Goal: Answer question/provide support: Share knowledge or assist other users

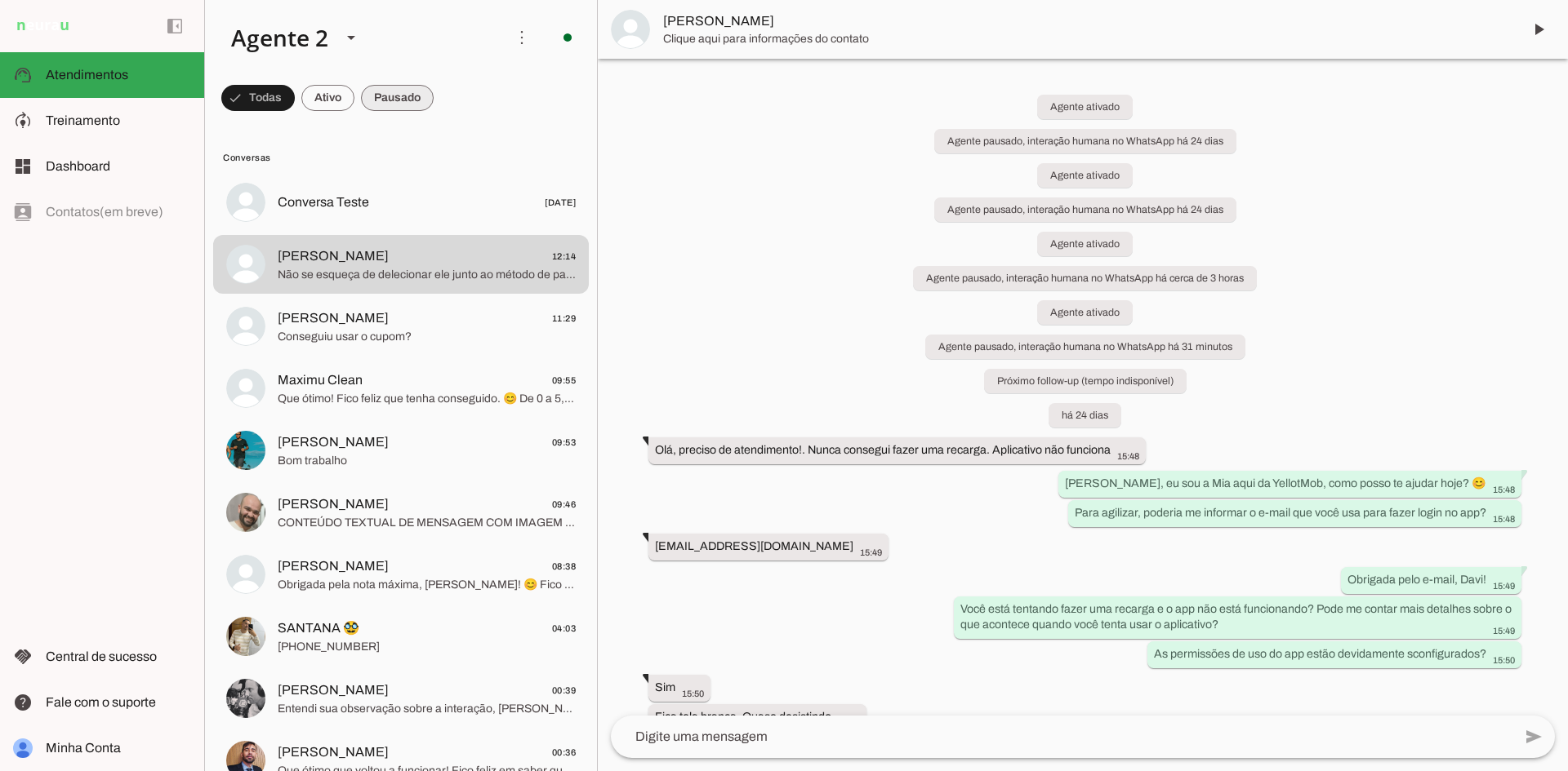
click at [432, 104] on span at bounding box center [397, 98] width 72 height 39
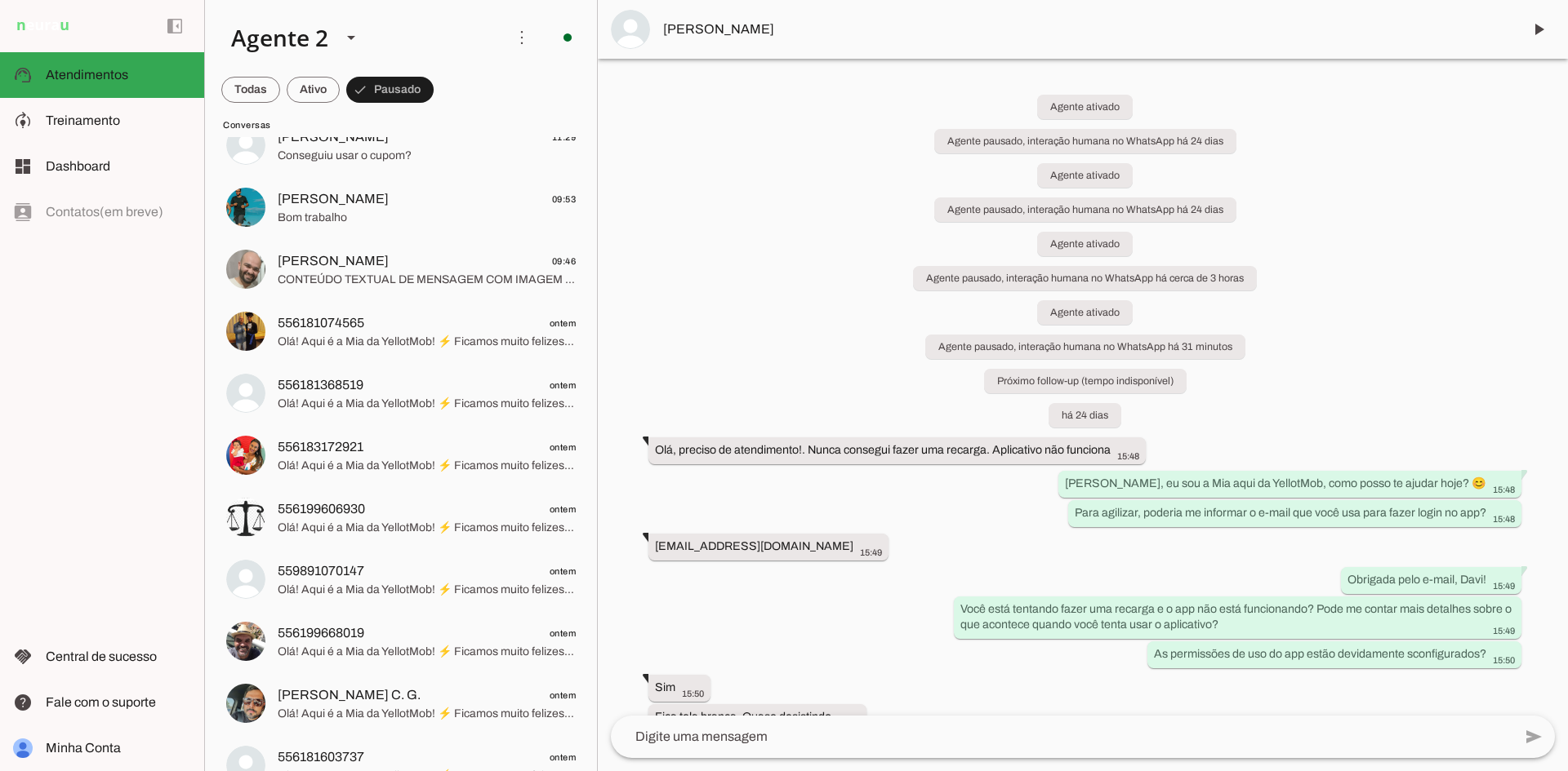
scroll to position [216, 0]
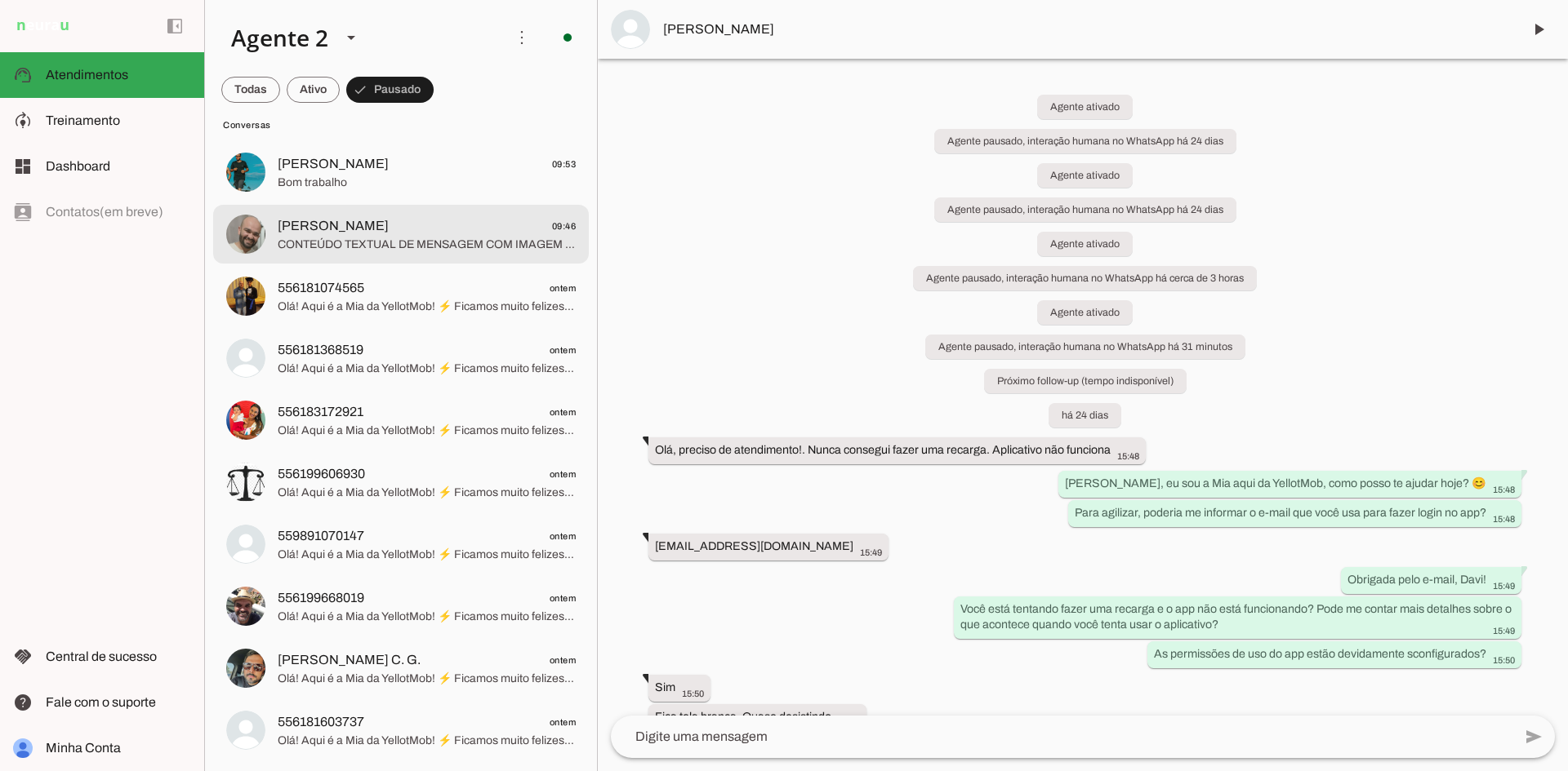
click at [432, 222] on span "[PERSON_NAME] 09:46" at bounding box center [427, 226] width 299 height 20
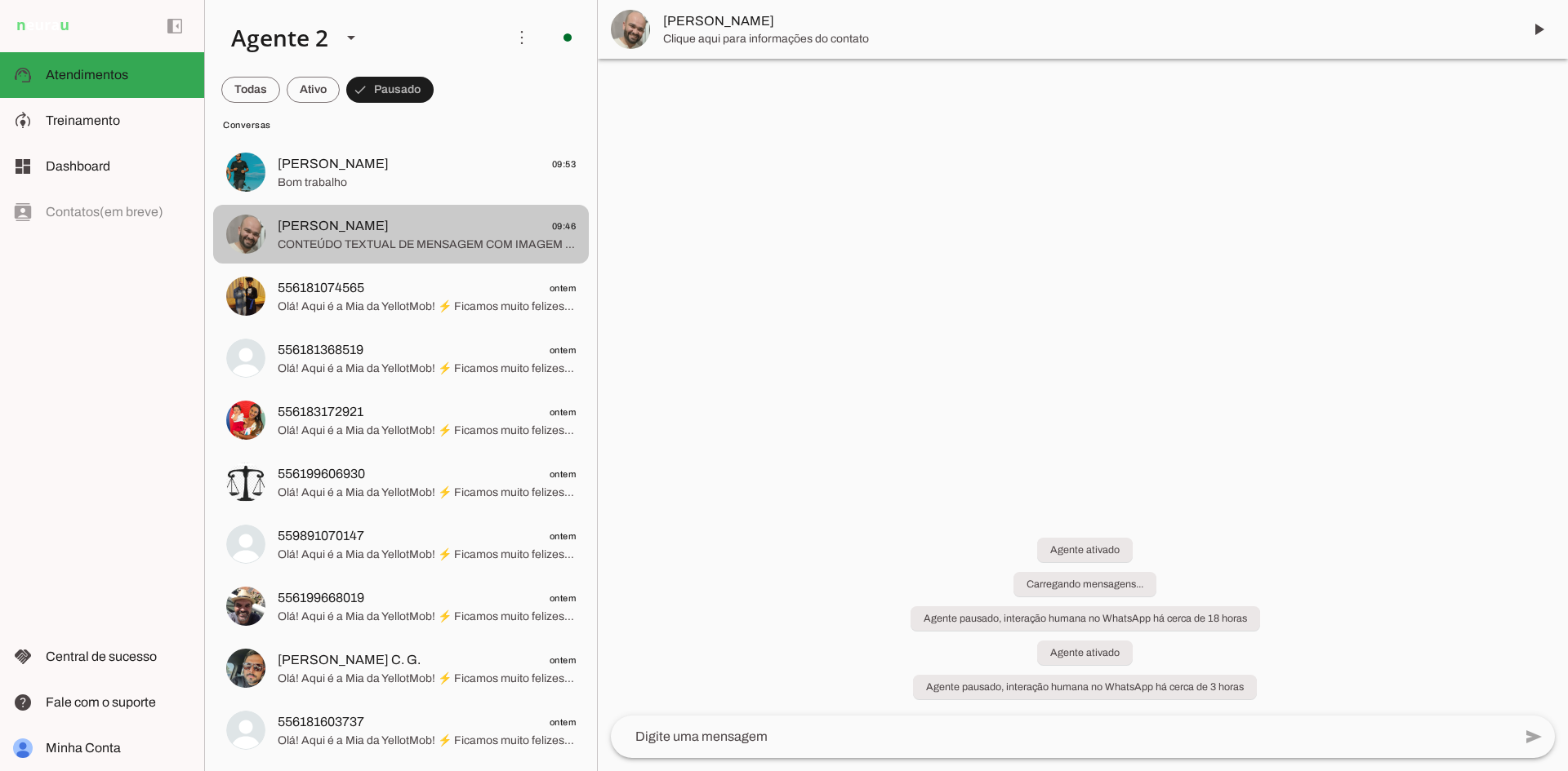
scroll to position [1065, 0]
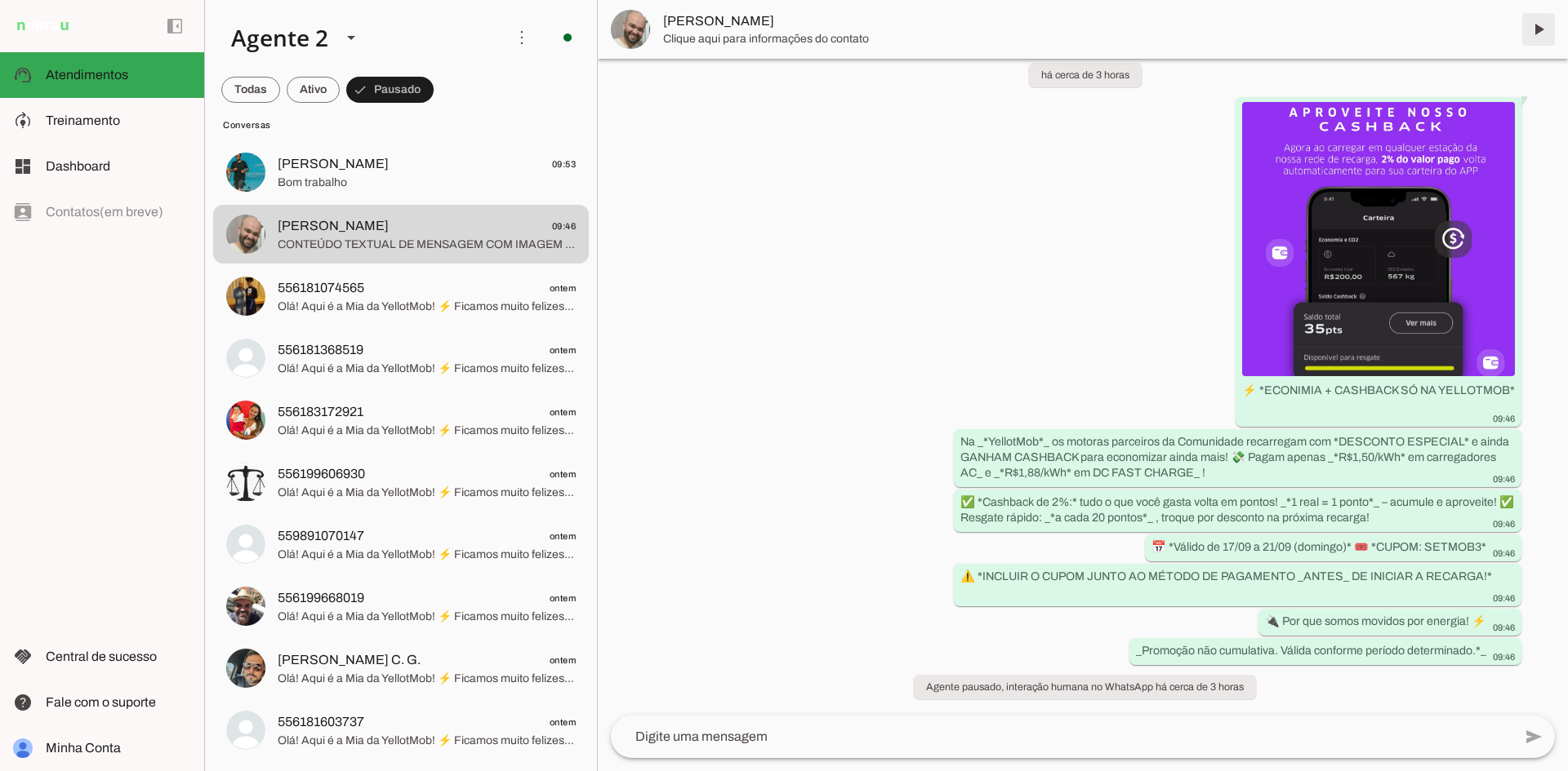
click at [1542, 28] on span at bounding box center [1538, 30] width 39 height 39
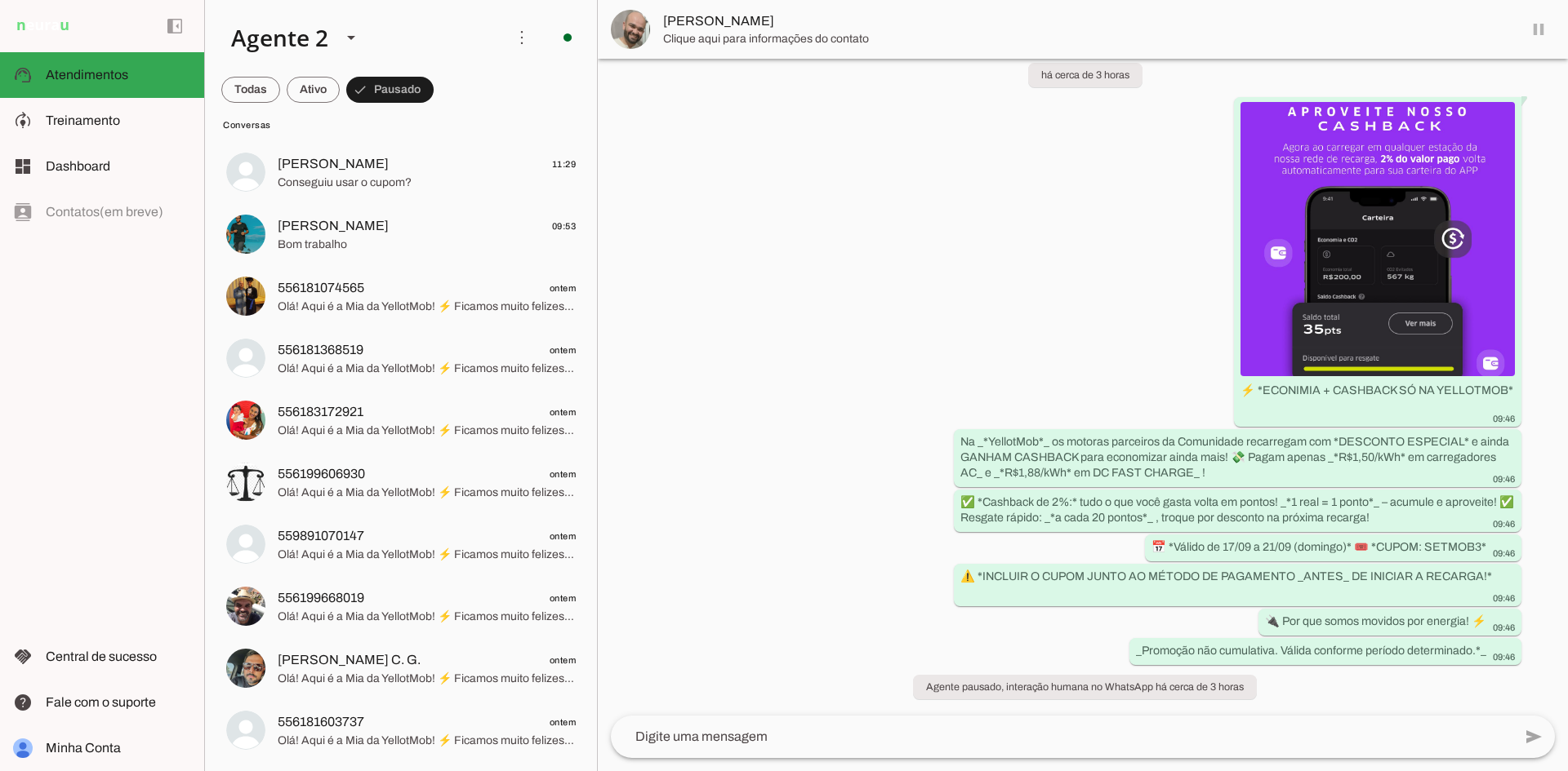
scroll to position [0, 0]
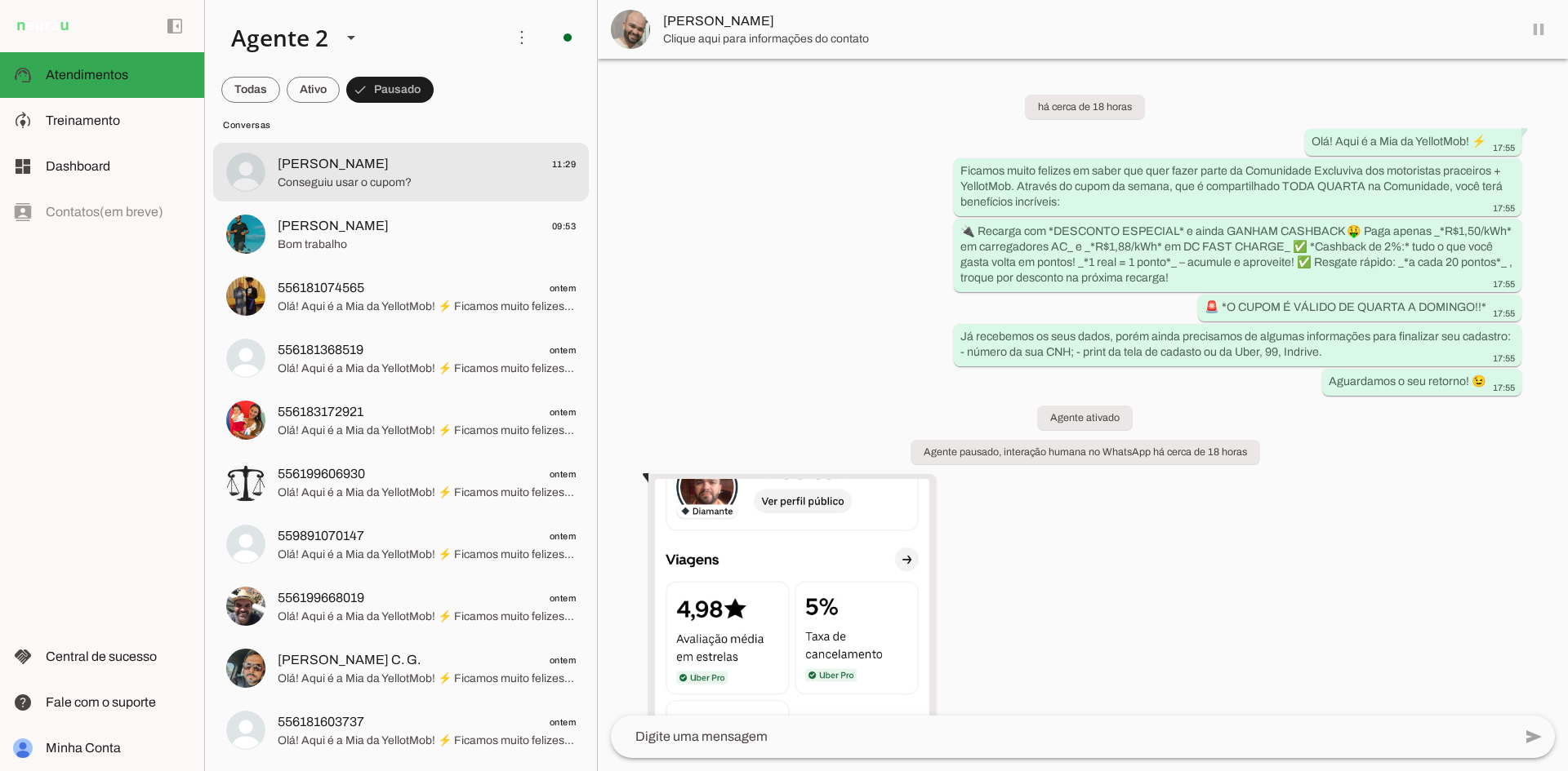
click at [412, 183] on span "Conseguiu usar o cupom?" at bounding box center [427, 183] width 299 height 17
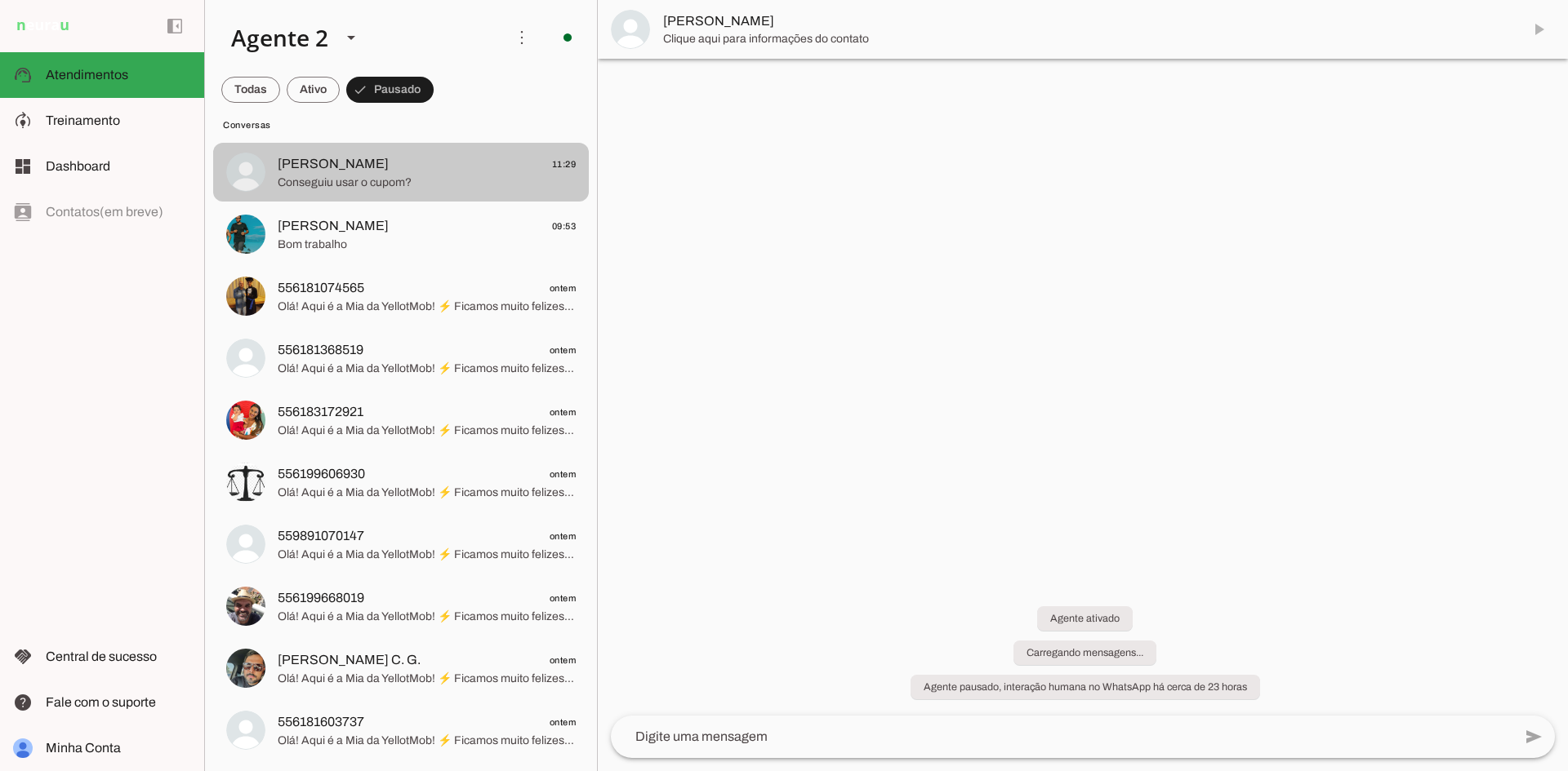
scroll to position [879, 0]
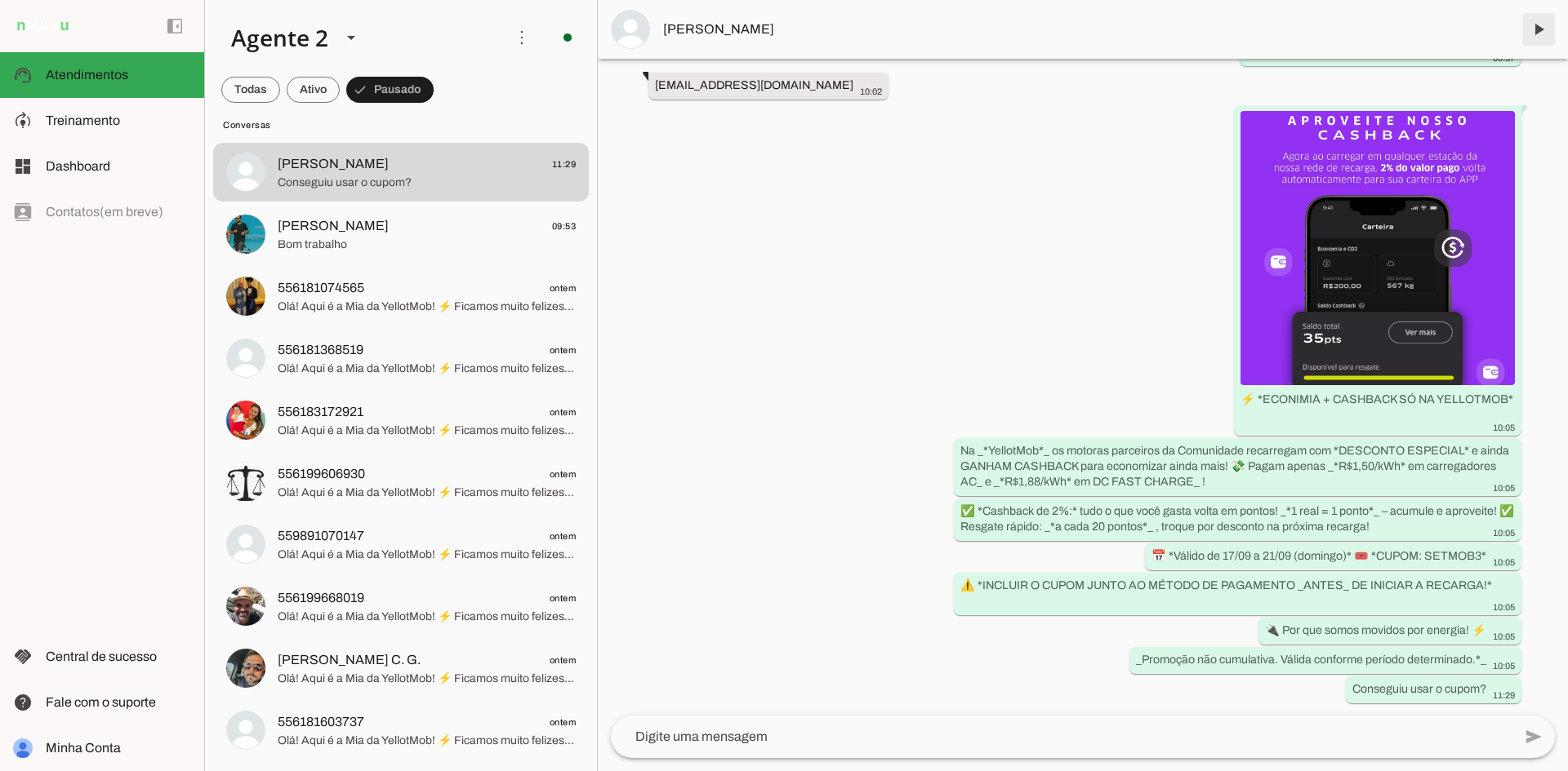
click at [1538, 31] on span at bounding box center [1538, 30] width 39 height 39
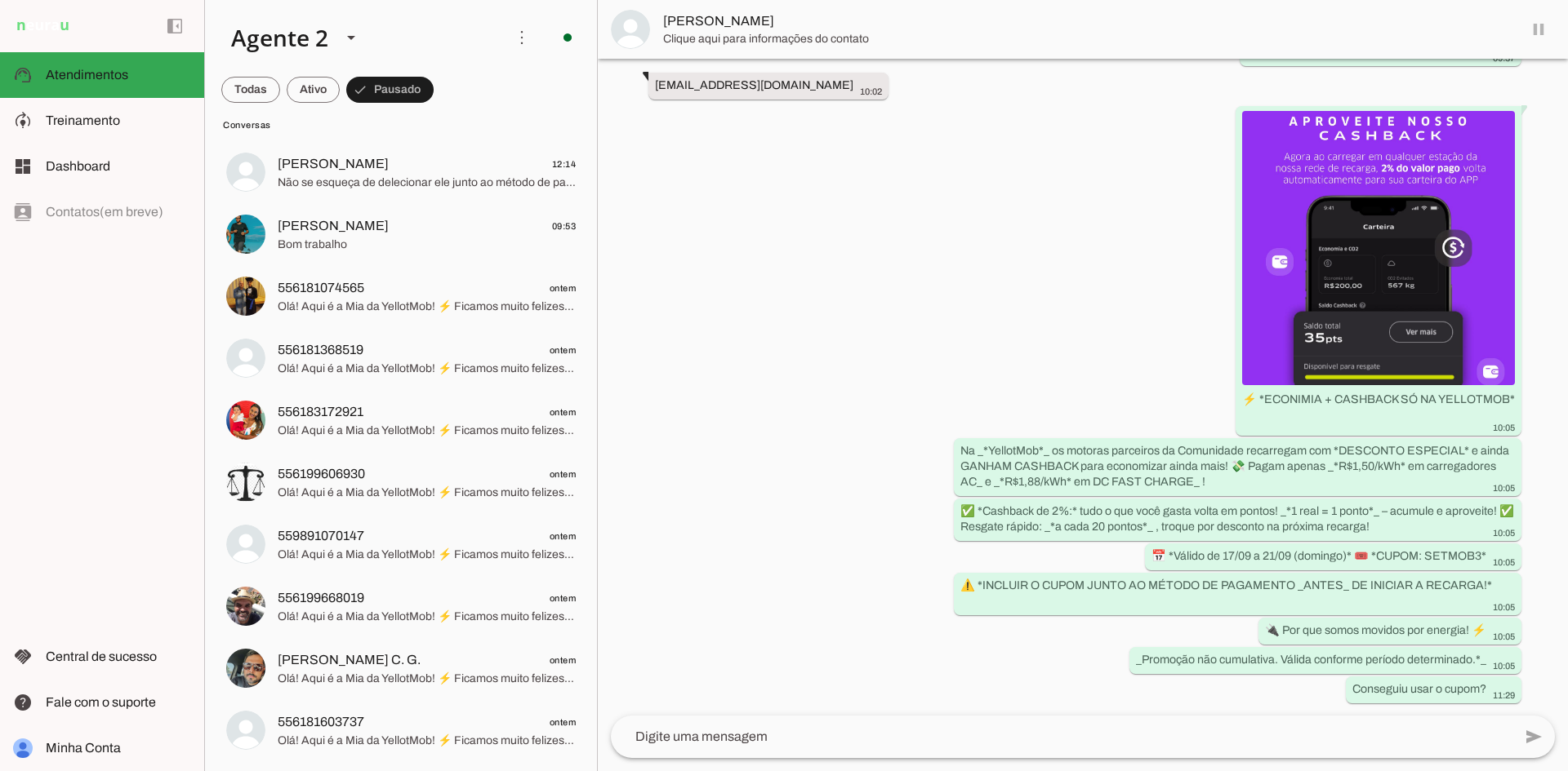
scroll to position [0, 0]
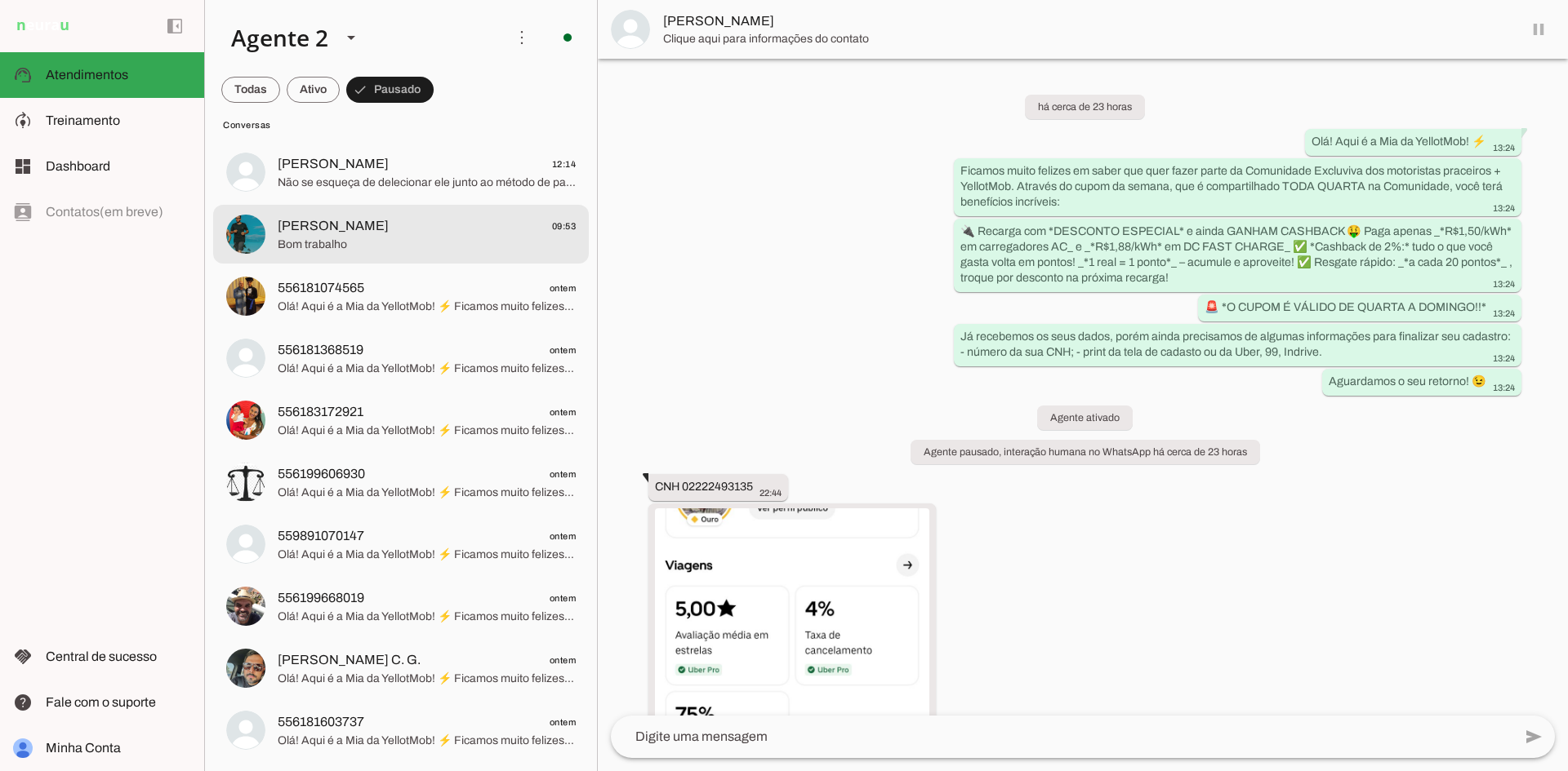
click at [366, 245] on span "Bom trabalho" at bounding box center [427, 245] width 299 height 17
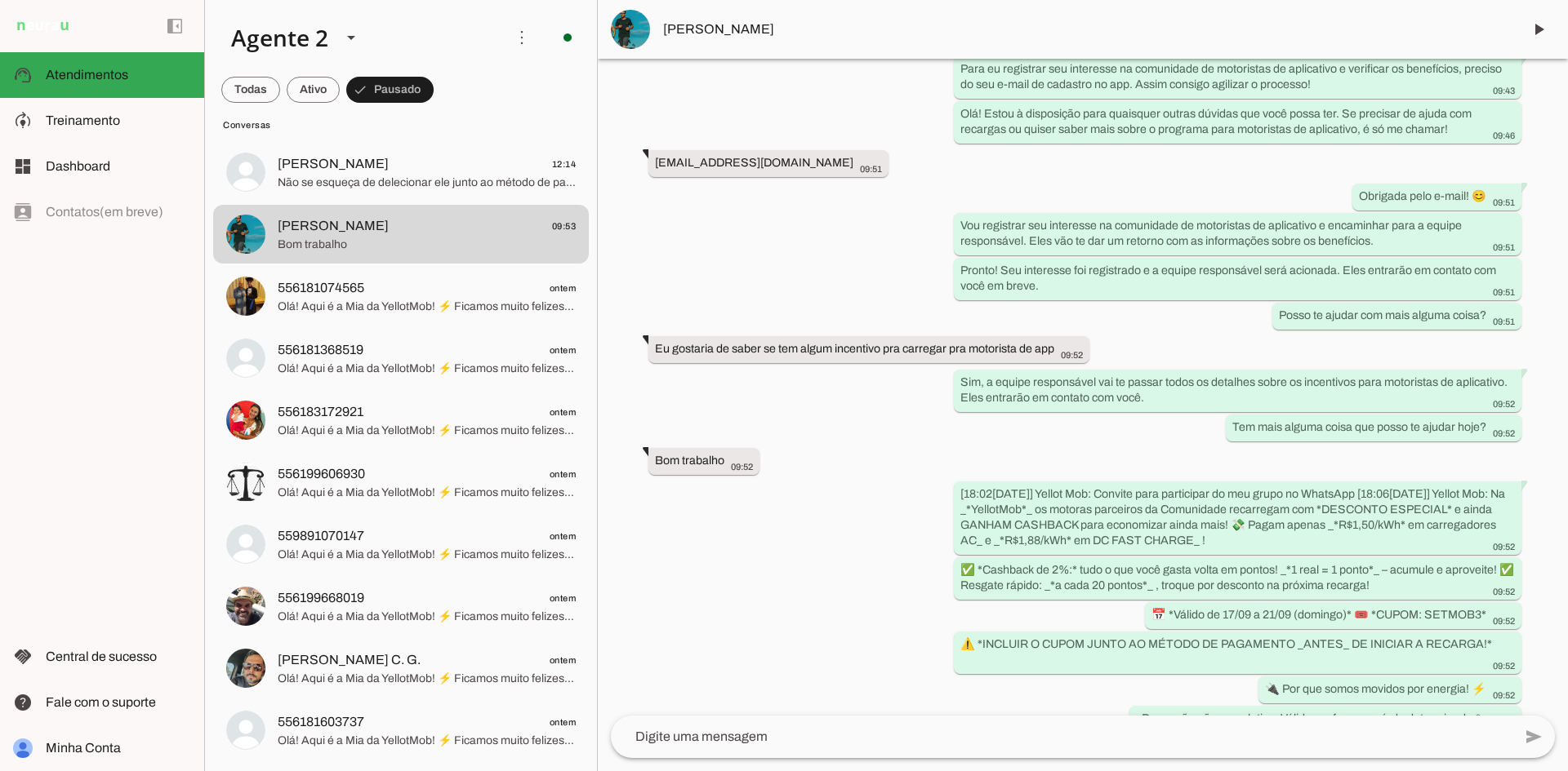
scroll to position [2884, 0]
